Goal: Task Accomplishment & Management: Manage account settings

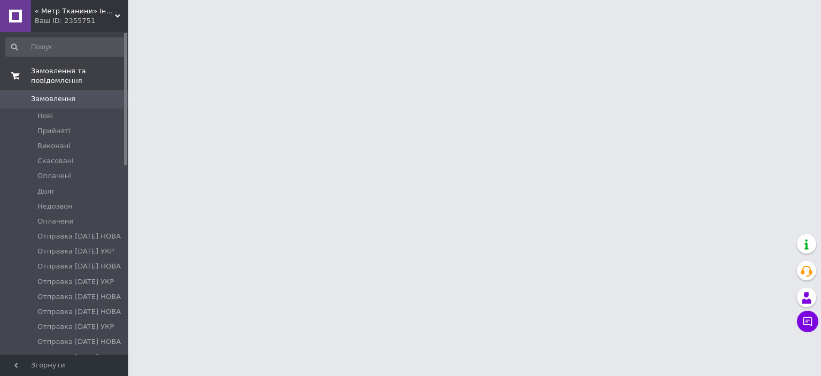
click at [60, 69] on span "Замовлення та повідомлення" at bounding box center [79, 75] width 97 height 19
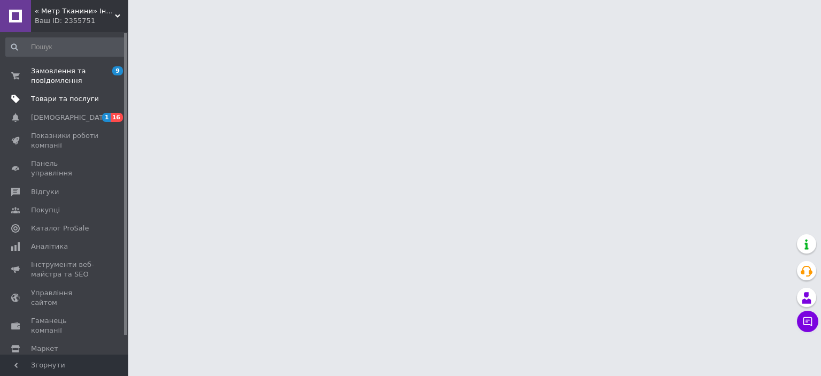
click at [62, 98] on span "Товари та послуги" at bounding box center [65, 99] width 68 height 10
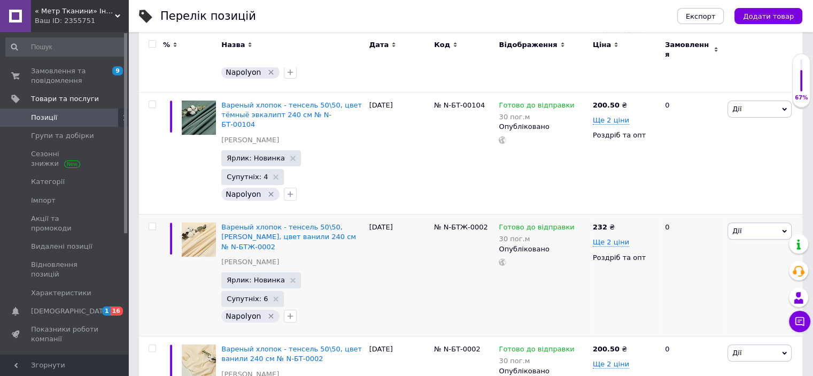
scroll to position [374, 0]
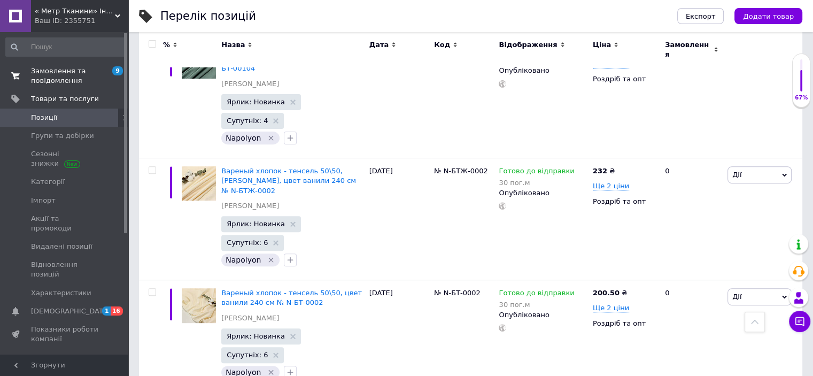
click at [50, 66] on span "Замовлення та повідомлення" at bounding box center [65, 75] width 68 height 19
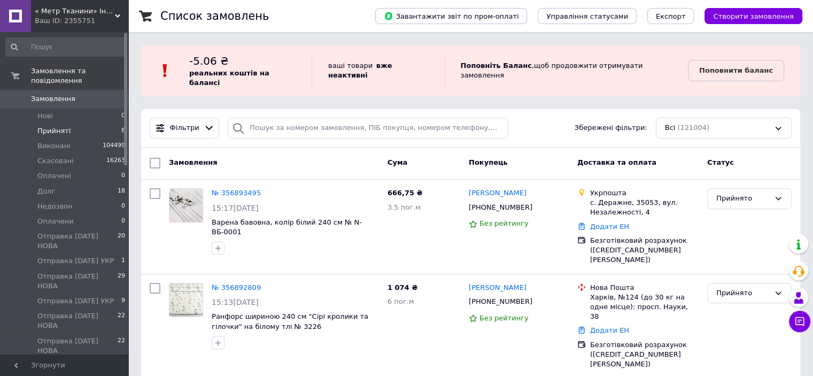
click at [60, 126] on span "Прийняті" at bounding box center [53, 131] width 33 height 10
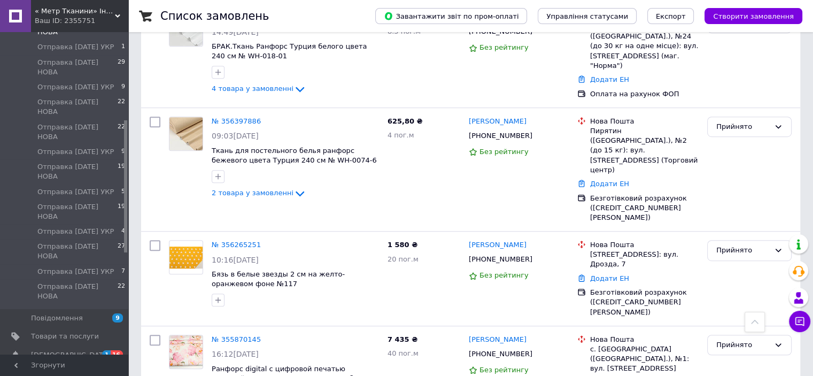
scroll to position [321, 0]
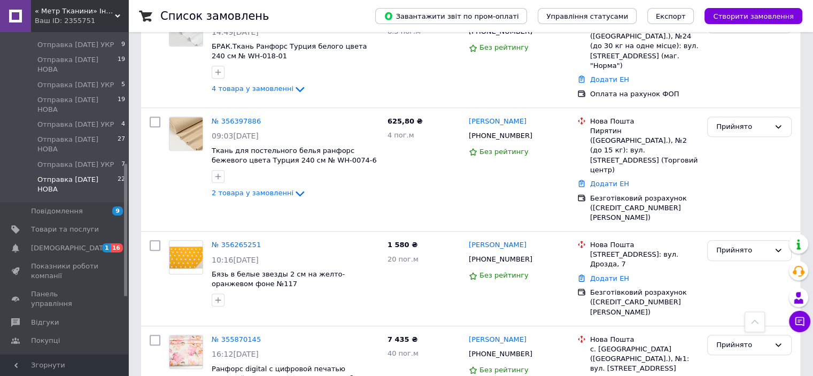
click at [66, 175] on span "Отправка [DATE] НОВА" at bounding box center [77, 184] width 80 height 19
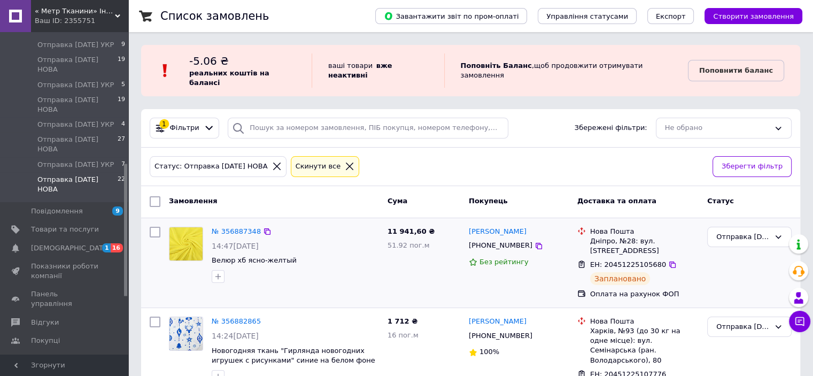
click at [182, 231] on img at bounding box center [185, 243] width 33 height 33
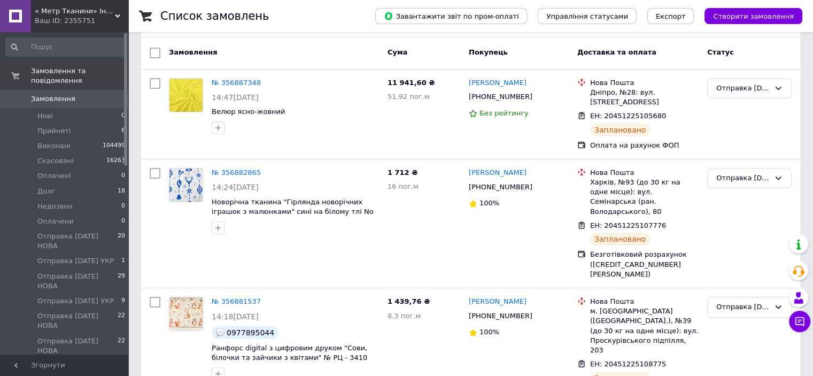
scroll to position [160, 0]
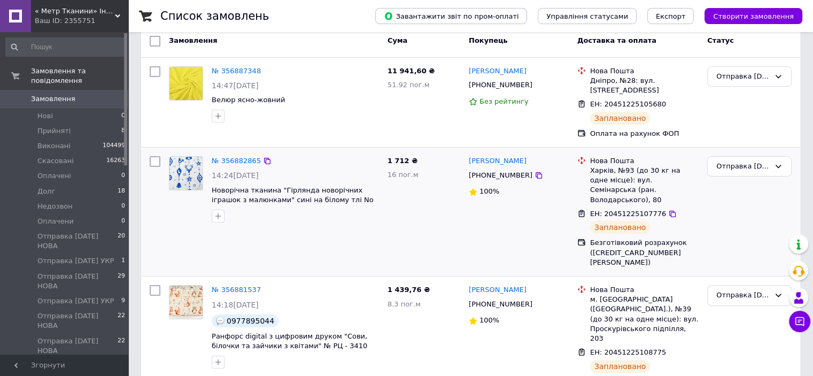
click at [188, 160] on img at bounding box center [185, 173] width 33 height 33
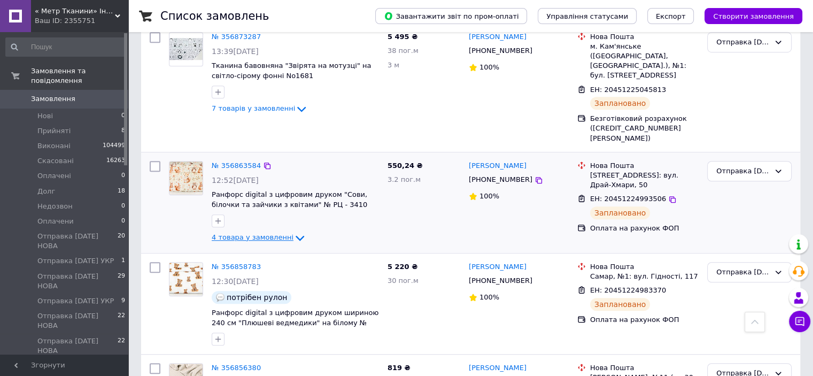
scroll to position [801, 0]
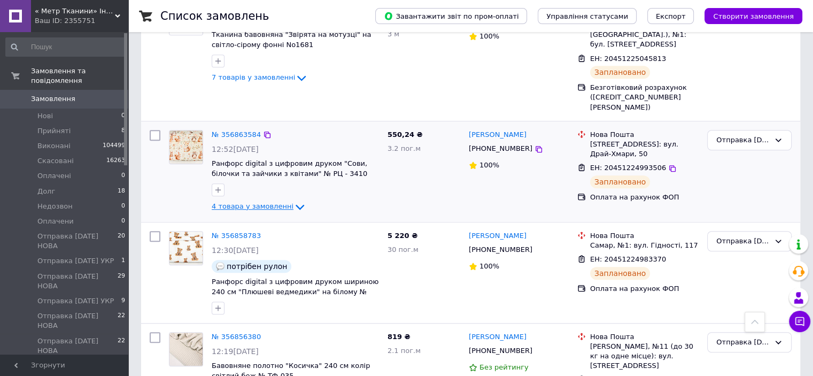
click at [267, 202] on span "4 товара у замовленні" at bounding box center [253, 206] width 82 height 8
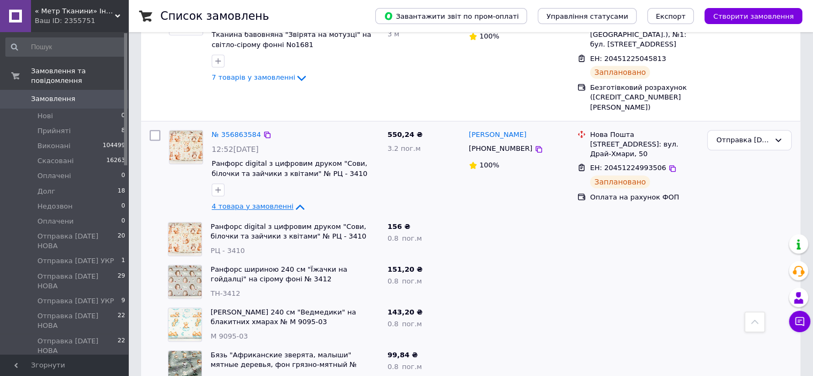
click at [267, 202] on span "4 товара у замовленні" at bounding box center [253, 206] width 82 height 8
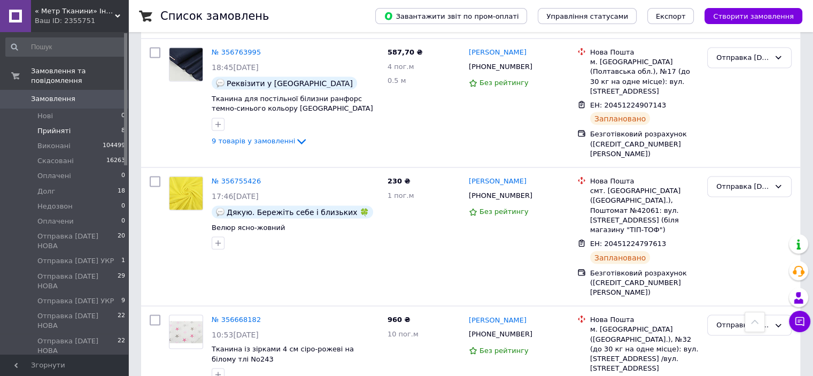
scroll to position [2084, 0]
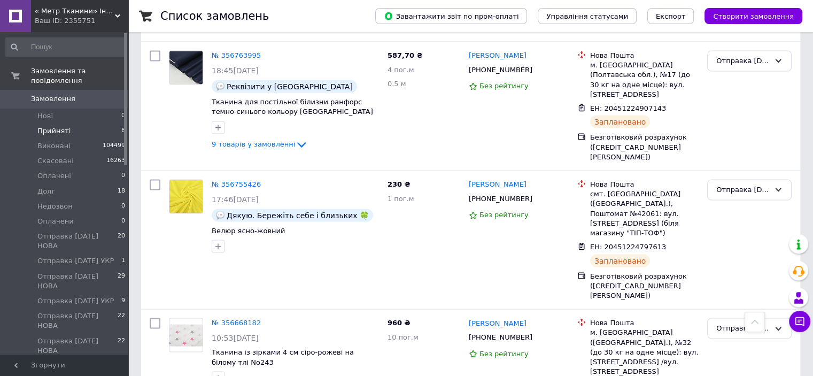
click at [41, 126] on span "Прийняті" at bounding box center [53, 131] width 33 height 10
